Goal: Use online tool/utility: Utilize a website feature to perform a specific function

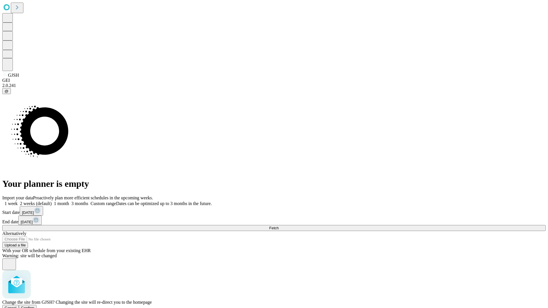
click at [35, 306] on span "Confirm" at bounding box center [27, 308] width 13 height 4
click at [69, 201] on label "1 month" at bounding box center [60, 203] width 17 height 5
click at [279, 226] on span "Fetch" at bounding box center [273, 228] width 9 height 4
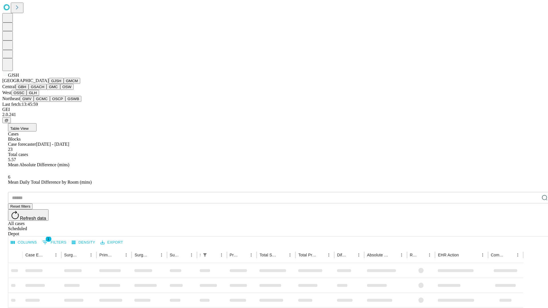
click at [64, 84] on button "GMCM" at bounding box center [72, 81] width 17 height 6
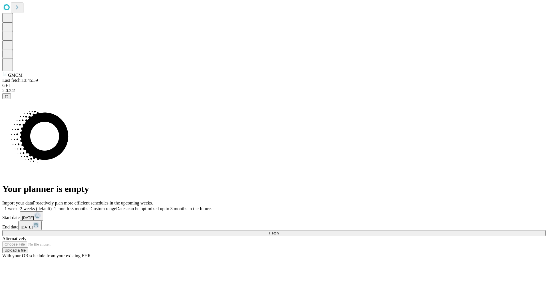
click at [69, 206] on label "1 month" at bounding box center [60, 208] width 17 height 5
click at [279, 231] on span "Fetch" at bounding box center [273, 233] width 9 height 4
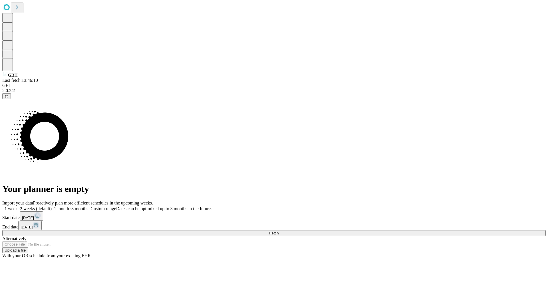
click at [69, 206] on label "1 month" at bounding box center [60, 208] width 17 height 5
click at [279, 231] on span "Fetch" at bounding box center [273, 233] width 9 height 4
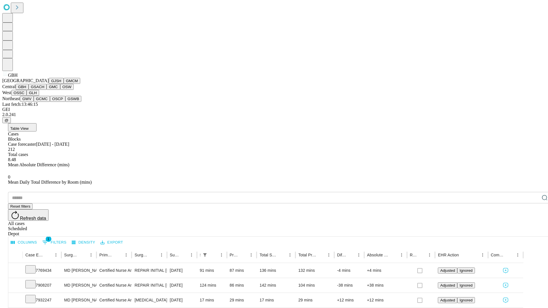
click at [44, 90] on button "GSACH" at bounding box center [38, 87] width 18 height 6
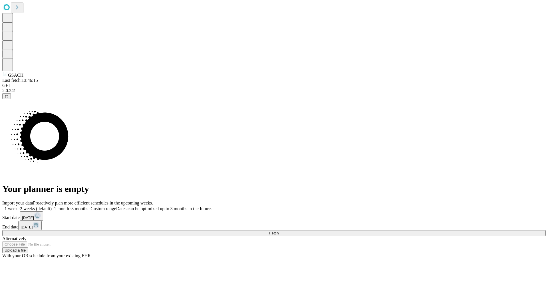
click at [69, 206] on label "1 month" at bounding box center [60, 208] width 17 height 5
click at [279, 231] on span "Fetch" at bounding box center [273, 233] width 9 height 4
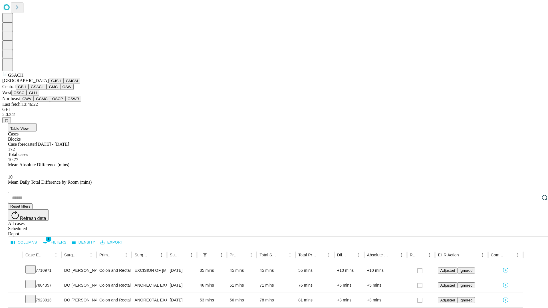
click at [47, 90] on button "GMC" at bounding box center [53, 87] width 13 height 6
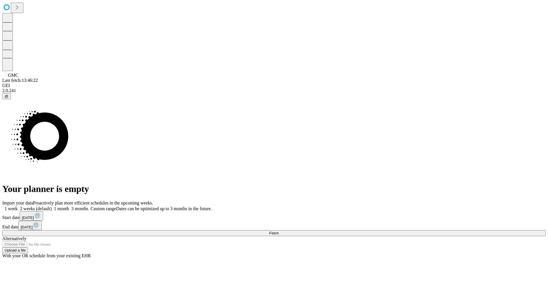
click at [69, 206] on label "1 month" at bounding box center [60, 208] width 17 height 5
click at [279, 231] on span "Fetch" at bounding box center [273, 233] width 9 height 4
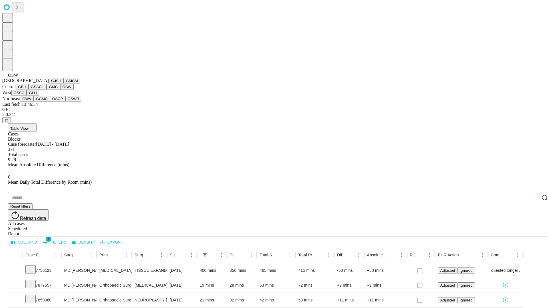
click at [27, 96] on button "OSSC" at bounding box center [18, 93] width 15 height 6
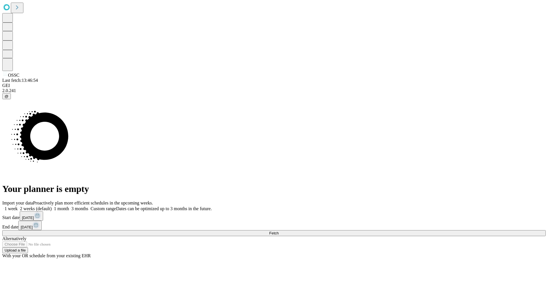
click at [69, 206] on label "1 month" at bounding box center [60, 208] width 17 height 5
click at [279, 231] on span "Fetch" at bounding box center [273, 233] width 9 height 4
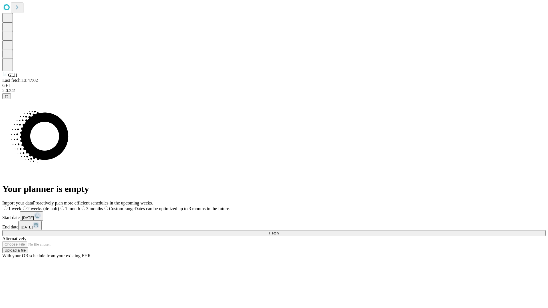
click at [279, 231] on span "Fetch" at bounding box center [273, 233] width 9 height 4
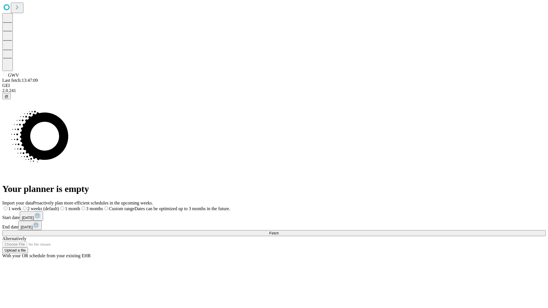
click at [279, 231] on span "Fetch" at bounding box center [273, 233] width 9 height 4
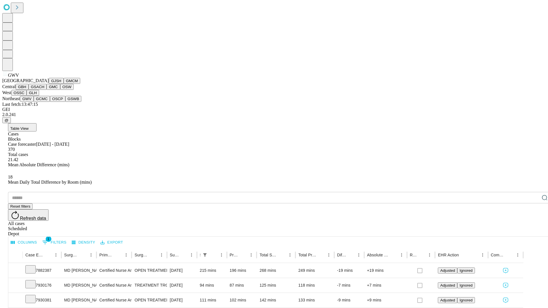
click at [44, 102] on button "GCMC" at bounding box center [42, 99] width 16 height 6
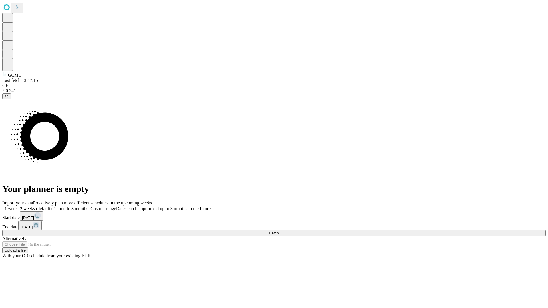
click at [69, 206] on label "1 month" at bounding box center [60, 208] width 17 height 5
click at [279, 231] on span "Fetch" at bounding box center [273, 233] width 9 height 4
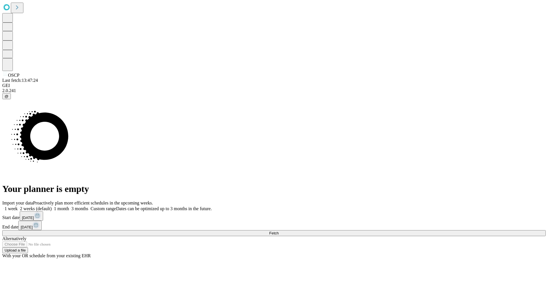
click at [69, 206] on label "1 month" at bounding box center [60, 208] width 17 height 5
click at [279, 231] on span "Fetch" at bounding box center [273, 233] width 9 height 4
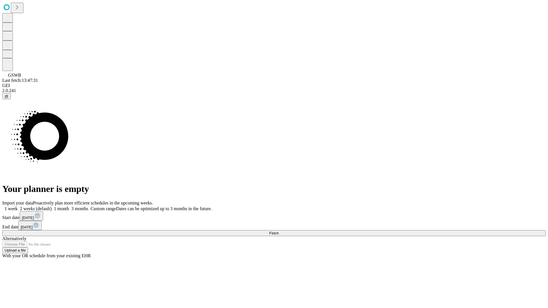
click at [69, 206] on label "1 month" at bounding box center [60, 208] width 17 height 5
click at [279, 231] on span "Fetch" at bounding box center [273, 233] width 9 height 4
